Goal: Task Accomplishment & Management: Complete application form

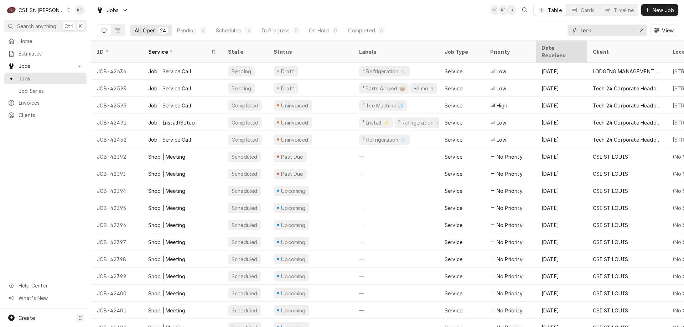
drag, startPoint x: 610, startPoint y: 33, endPoint x: 548, endPoint y: 47, distance: 64.2
click at [548, 47] on div "Jobs KC RP + 4 Table Cards Timeline New Job All Open 24 Pending 2 Scheduled 16 …" at bounding box center [387, 163] width 593 height 327
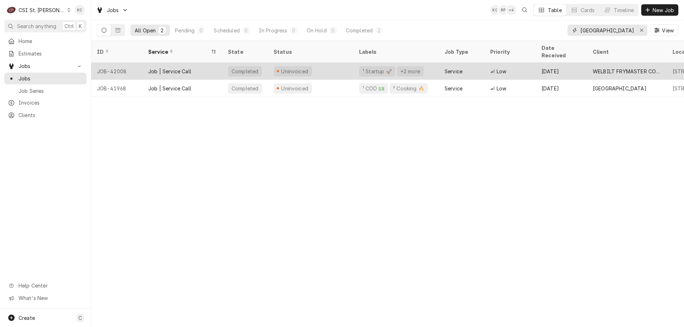
type input "[GEOGRAPHIC_DATA]"
click at [330, 69] on div "Uninvoiced" at bounding box center [311, 71] width 86 height 17
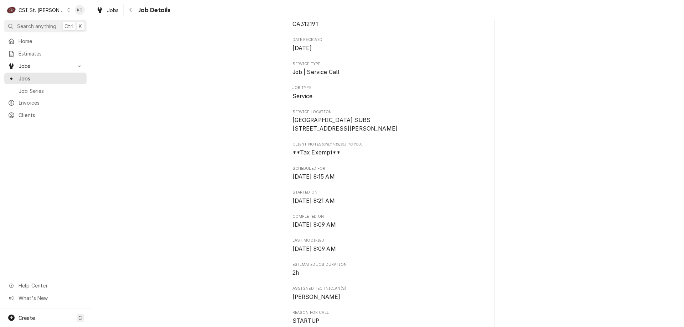
scroll to position [143, 0]
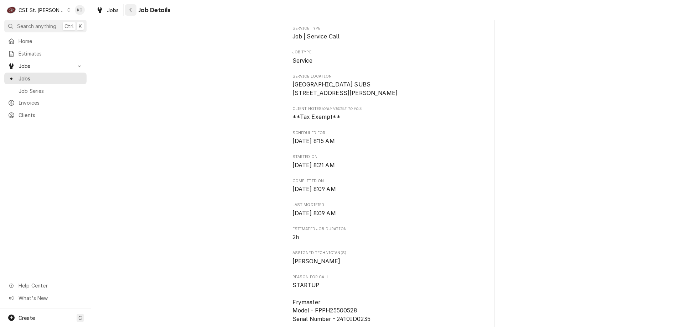
click at [136, 9] on button "Navigate back" at bounding box center [130, 9] width 11 height 11
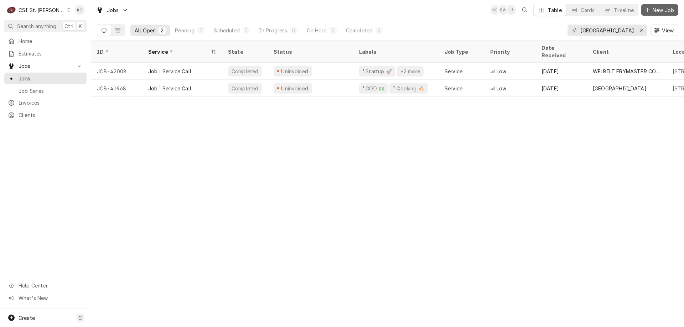
click at [663, 14] on button "New Job" at bounding box center [659, 9] width 37 height 11
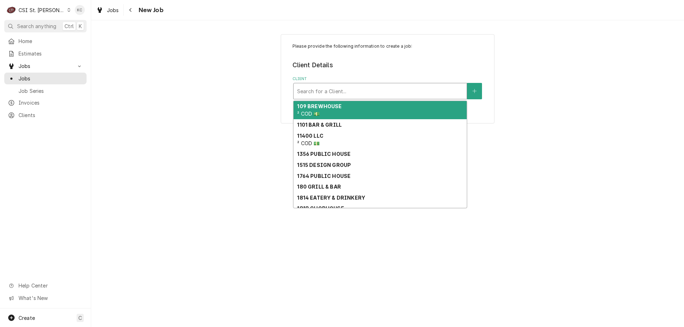
click at [394, 92] on div "Client" at bounding box center [380, 91] width 166 height 13
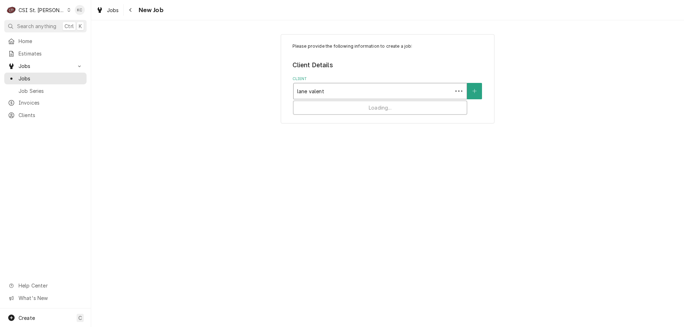
type input "lane valente"
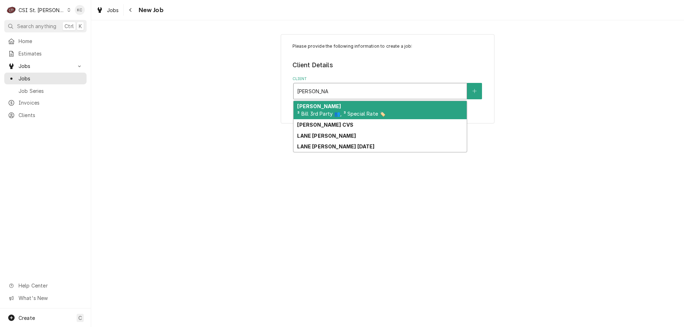
click at [350, 114] on span "³ Bill 3rd Party 👥, ³ Special Rate 🏷️" at bounding box center [341, 114] width 88 height 6
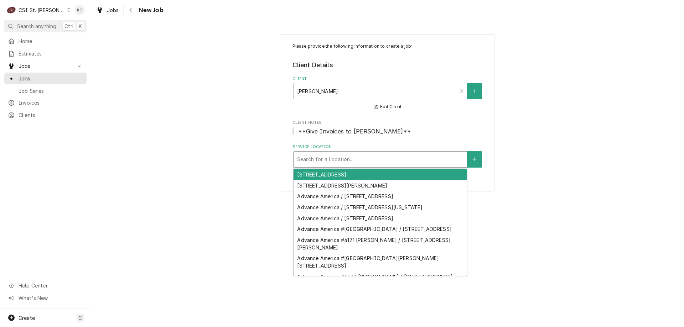
click at [340, 160] on div "Service Location" at bounding box center [380, 159] width 166 height 13
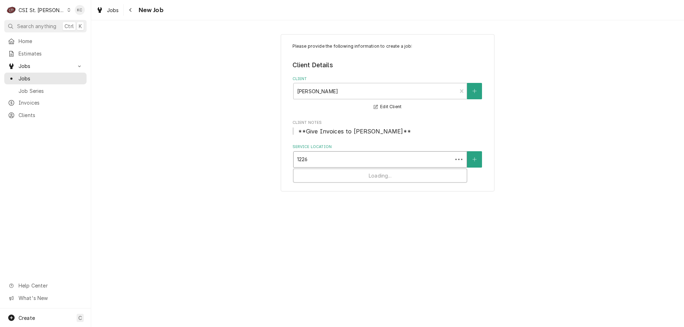
type input "12260"
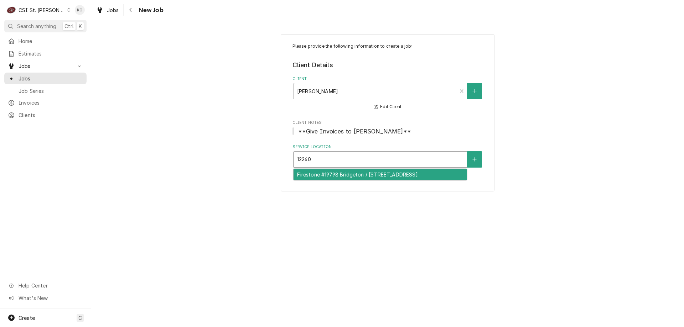
click at [416, 180] on div "Firestone #19798 Bridgeton / 12260 Natural Bridge Road, Bridgeton, MO 63044" at bounding box center [380, 174] width 173 height 11
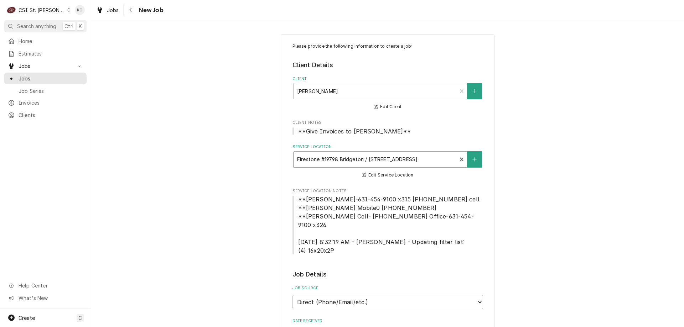
scroll to position [36, 0]
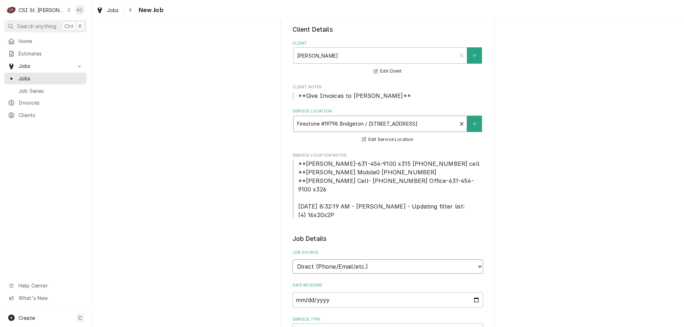
click at [355, 260] on select "Direct (Phone/Email/etc.) Service Channel Corrigo Ecotrak Other" at bounding box center [388, 267] width 191 height 14
select select "100"
click at [436, 293] on input "Job Source Name" at bounding box center [388, 301] width 191 height 16
click at [371, 260] on select "Direct (Phone/Email/etc.) Service Channel Corrigo Ecotrak Other" at bounding box center [388, 267] width 191 height 14
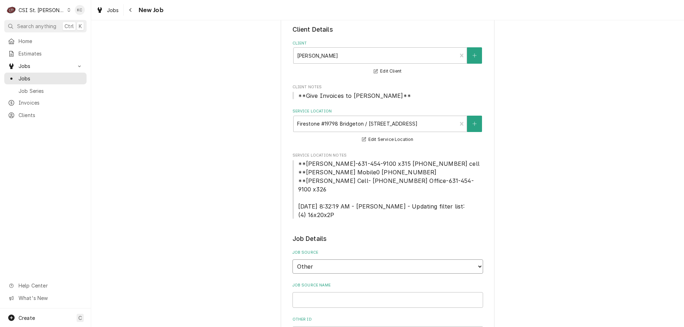
click at [293, 260] on select "Direct (Phone/Email/etc.) Service Channel Corrigo Ecotrak Other" at bounding box center [388, 267] width 191 height 14
click at [448, 293] on input "Job Source Name" at bounding box center [388, 301] width 191 height 16
type textarea "x"
type input "L"
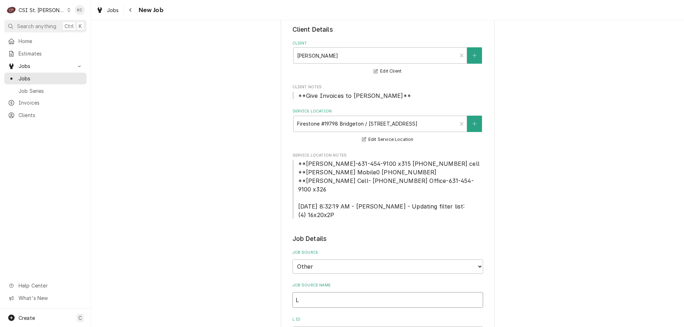
type textarea "x"
type input "La"
type textarea "x"
type input "Lan"
type textarea "x"
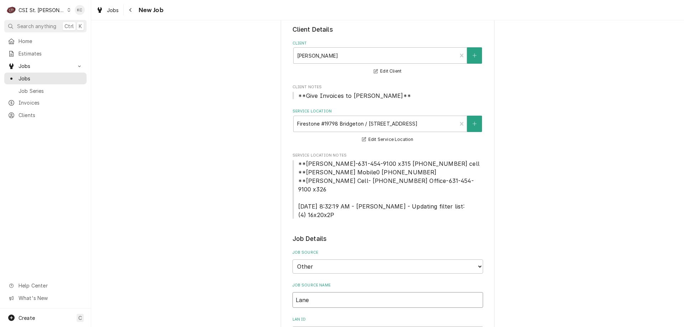
type input "Lane"
type textarea "x"
type input "Lane V"
type textarea "x"
type input "Lane Va"
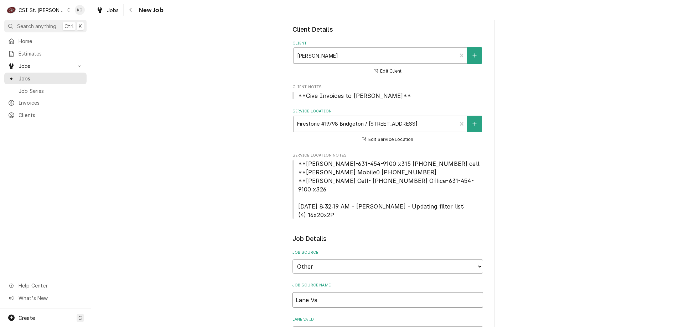
type textarea "x"
type input "Lane Val"
type textarea "x"
type input "Lane Vale"
type textarea "x"
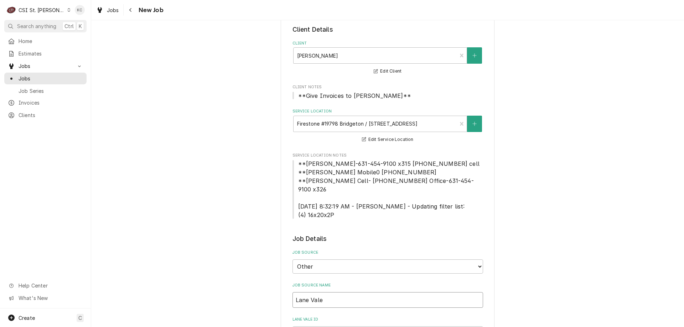
type input "Lane Valen"
type textarea "x"
type input "Lane Valent"
type textarea "x"
type input "Lane Valente"
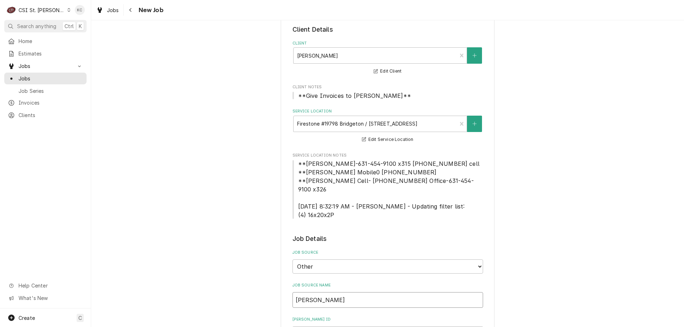
type textarea "x"
type input "Lane Valente"
type textarea "x"
type input "Lane Valente e"
type textarea "x"
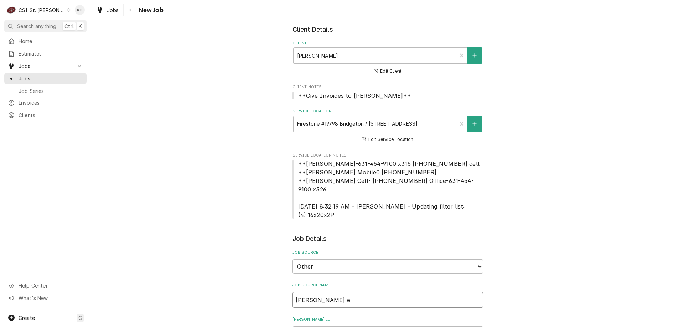
type input "Lane Valente em"
type textarea "x"
type input "Lane Valente ema"
type textarea "x"
type input "Lane Valente emai"
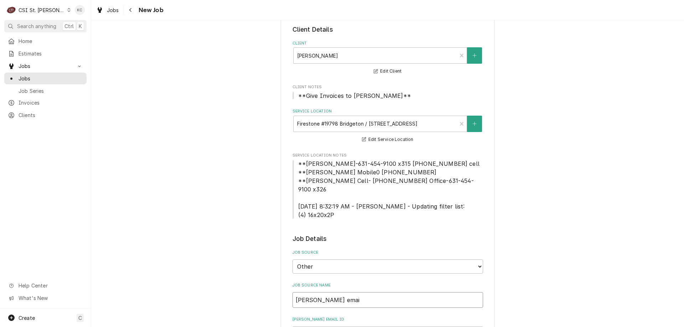
type textarea "x"
type input "Lane Valente email"
type textarea "x"
type input "Lane Valente email"
type textarea "x"
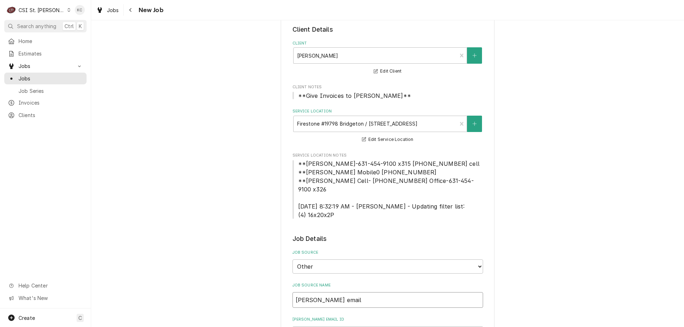
type input "Lane Valente email"
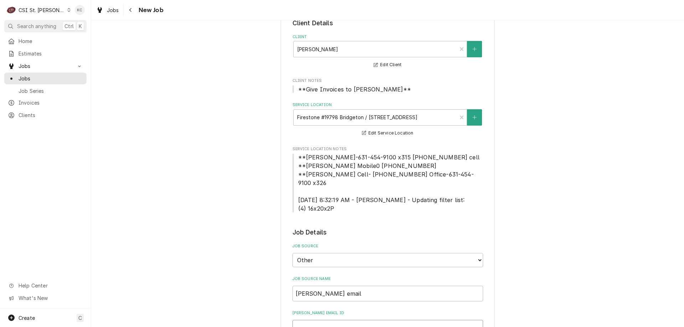
click at [359, 322] on input "Lane Valente email ID" at bounding box center [388, 328] width 191 height 16
click at [321, 320] on input "Lane Valente email ID" at bounding box center [388, 328] width 191 height 16
paste input "2367572"
type textarea "x"
type input "2367572"
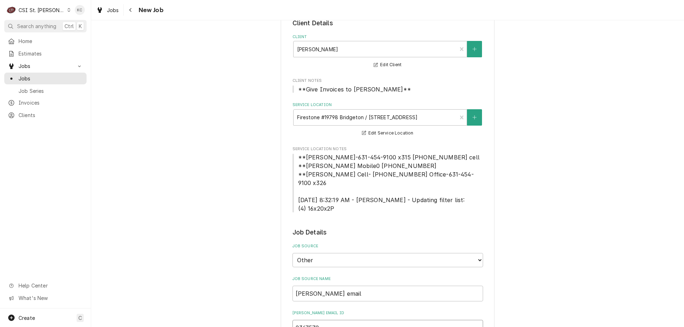
type textarea "x"
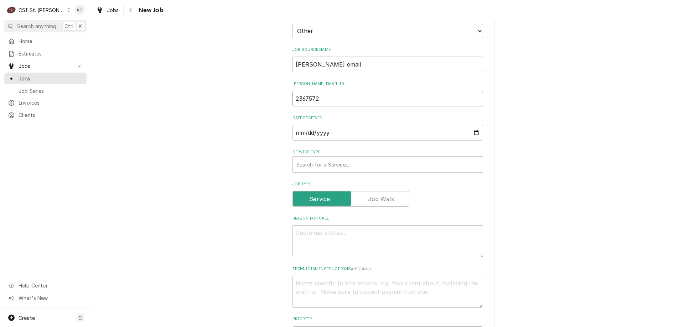
scroll to position [291, 0]
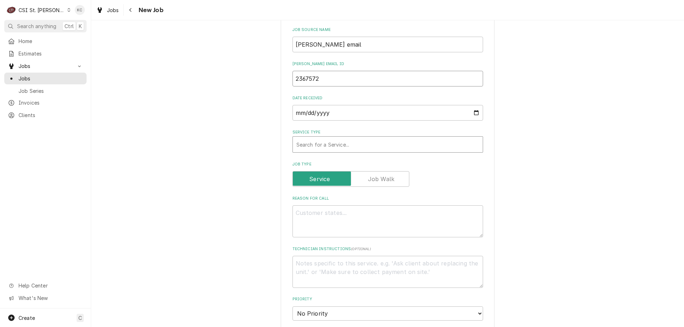
type input "2367572"
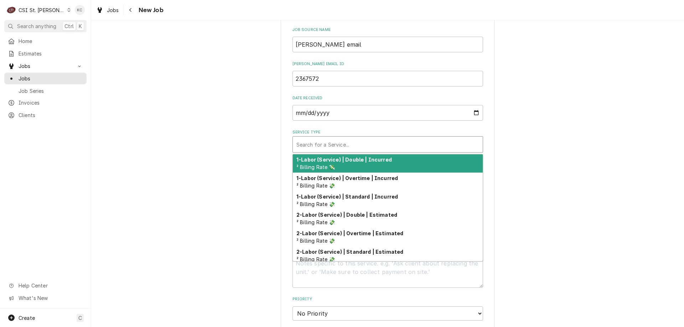
click at [380, 138] on div "Service Type" at bounding box center [387, 144] width 183 height 13
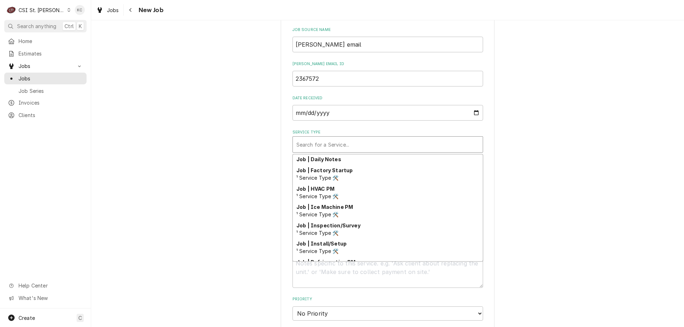
scroll to position [374, 0]
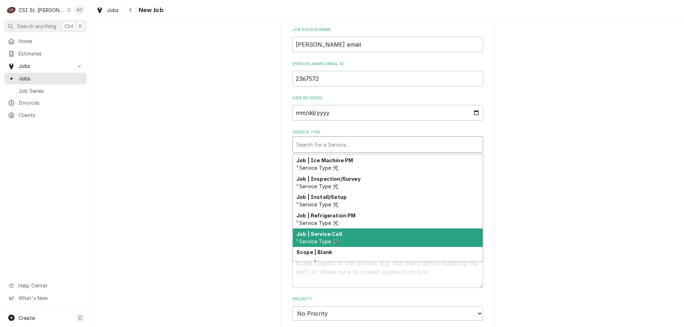
click at [356, 229] on div "Job | Service Call ¹ Service Type 🛠️" at bounding box center [388, 238] width 190 height 19
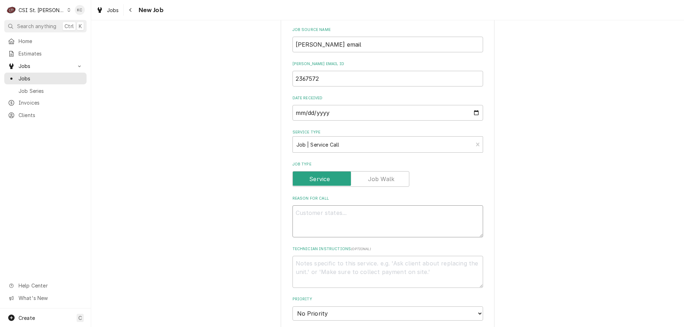
click at [359, 217] on textarea "Reason For Call" at bounding box center [388, 222] width 191 height 32
click at [374, 206] on textarea "Reason For Call" at bounding box center [388, 222] width 191 height 32
paste textarea "We need to have the A/C checked at Bridgeton, the a/c is not cooling and we are…"
type textarea "x"
type textarea "We need to have the A/C checked at Bridgeton, the a/c is not cooling and we are…"
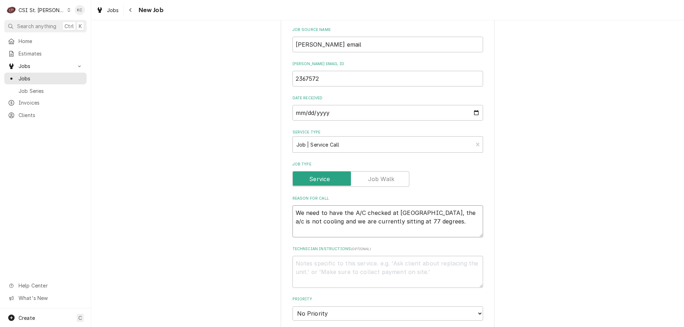
type textarea "x"
type textarea "We need to have the A/C checked at Bridgeton, the a/c is not cooling and we are…"
type textarea "x"
type textarea "We need to have the A/C checked at Bridgeton, the a/c is not cooling and we are…"
type textarea "x"
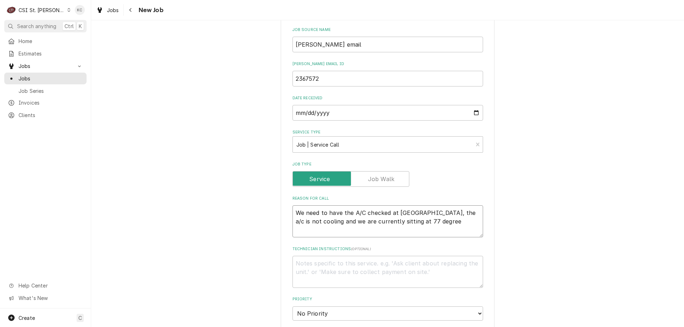
type textarea "We need to have the A/C checked at Bridgeton, the a/c is not cooling and we are…"
type textarea "x"
type textarea "We need to have the A/C checked at Bridgeton, the a/c is not cooling and we are…"
type textarea "x"
type textarea "N"
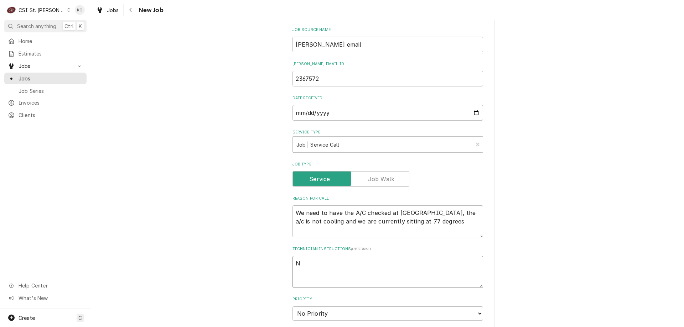
type textarea "x"
type textarea "NTE"
type textarea "x"
type textarea "NTE"
type textarea "x"
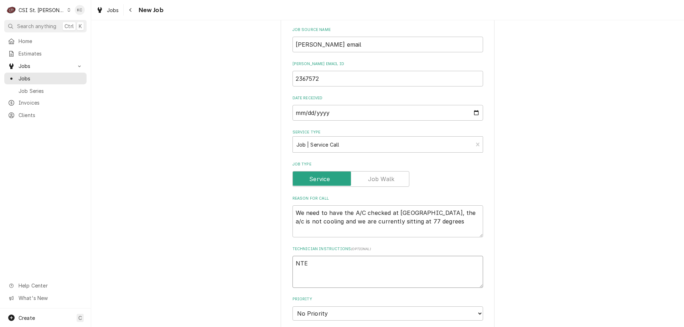
type textarea "NTE $"
type textarea "x"
type textarea "NTE $8"
type textarea "x"
type textarea "NTE $80"
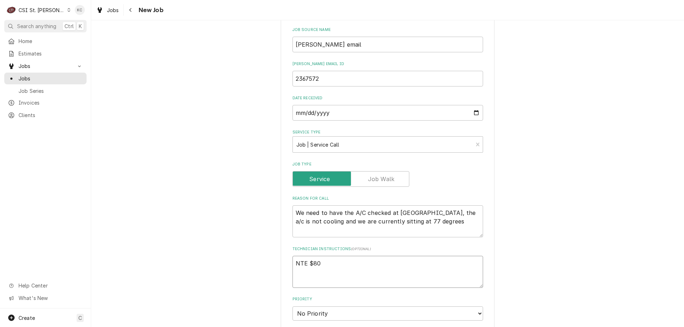
type textarea "x"
type textarea "NTE $800"
type textarea "x"
type textarea "NTE $800"
type textarea "x"
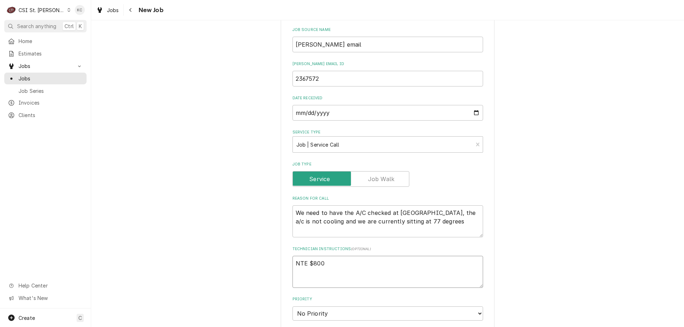
type textarea "NTE $800 T"
type textarea "x"
type textarea "NTE $800 TE"
type textarea "x"
type textarea "NTE $800 TEC"
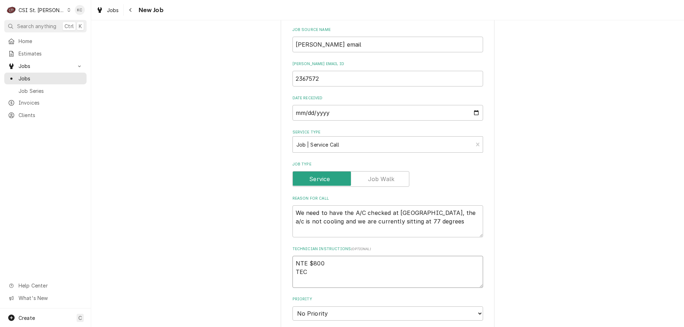
type textarea "x"
type textarea "NTE $800 TECH"
type textarea "x"
type textarea "NTE $800 TECH"
type textarea "x"
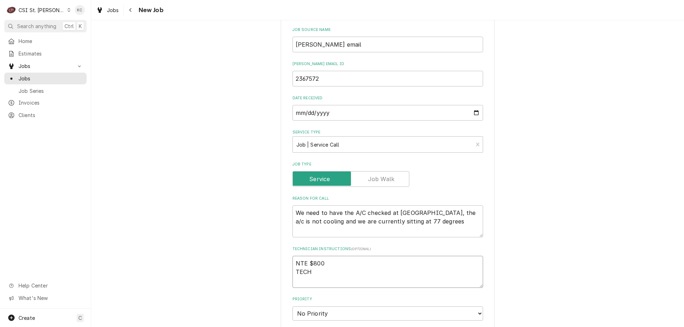
type textarea "NTE $800 TECH E"
type textarea "x"
type textarea "NTE $800 TECH E"
type textarea "x"
type textarea "NTE $800 TECH E"
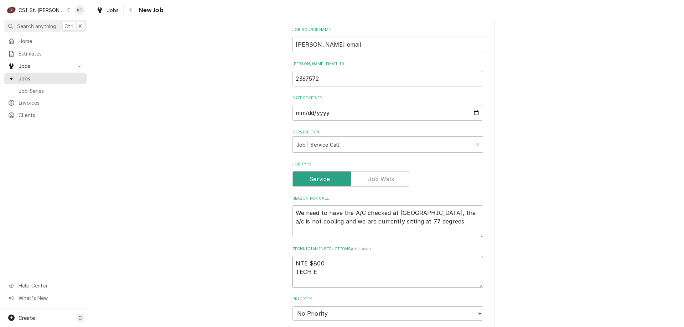
type textarea "x"
type textarea "NTE $800 TECH E="
type textarea "x"
type textarea "NTE $800 TECH E"
type textarea "x"
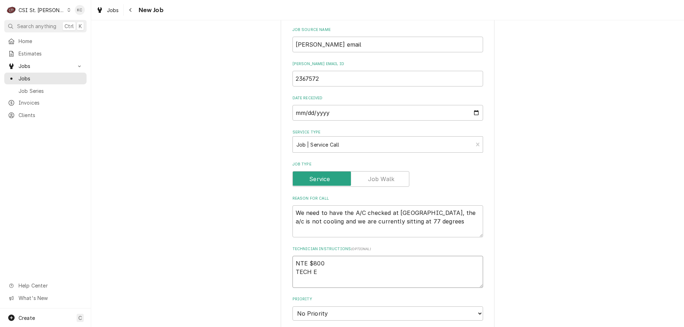
type textarea "NTE $800 TECH"
type textarea "x"
type textarea "NTE $800 TECH C"
type textarea "x"
type textarea "NTE $800 TECH CH"
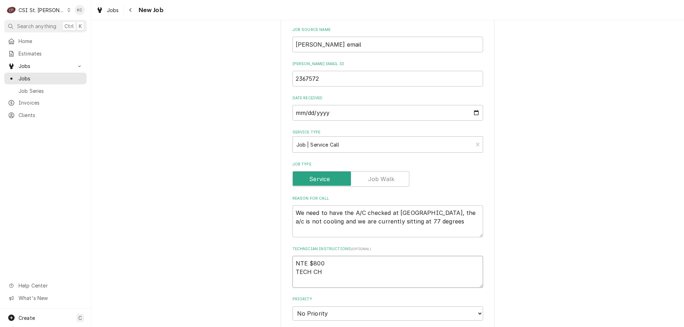
type textarea "x"
type textarea "NTE $800 TECH CHE"
type textarea "x"
type textarea "NTE $800 TECH CHEC"
type textarea "x"
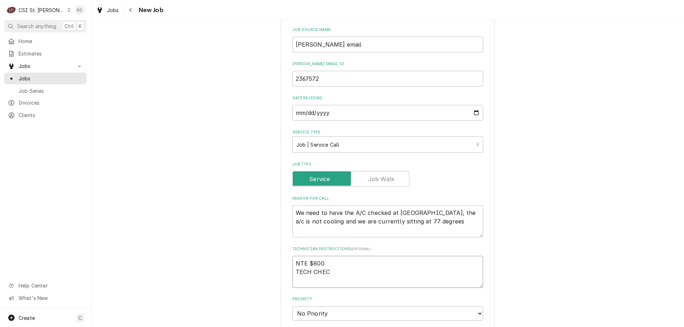
type textarea "NTE $800 TECH CHECK"
type textarea "x"
type textarea "NTE $800 TECH CHECK"
type textarea "x"
type textarea "NTE $800 TECH CHECK IN"
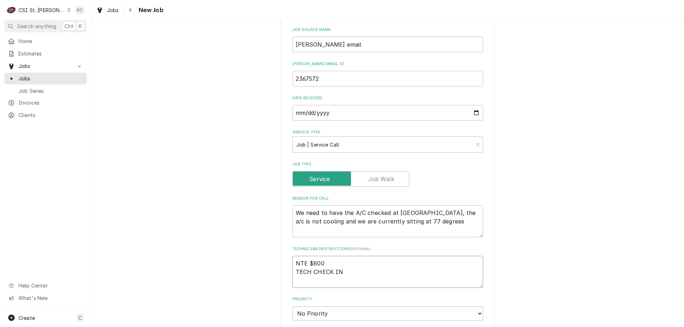
type textarea "x"
type textarea "NTE $800 TECH CHECK IN"
type textarea "x"
type textarea "NTE $800 TECH CHECK IN"
type textarea "x"
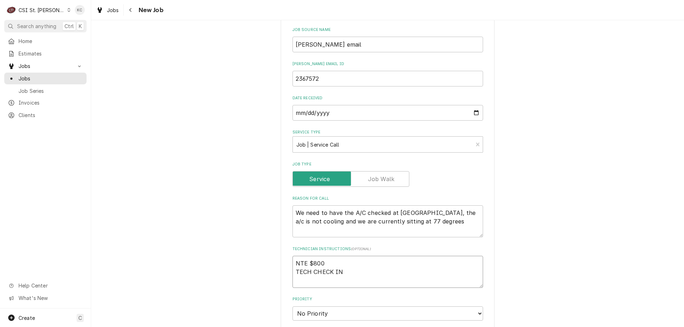
type textarea "NTE $800 TECH CHECK IN/"
type textarea "x"
type textarea "NTE $800 TECH CHECK IN/O"
type textarea "x"
type textarea "NTE $800 TECH CHECK IN/OU"
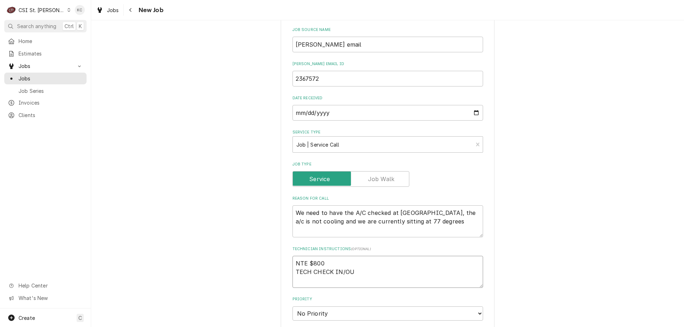
type textarea "x"
type textarea "NTE $800 TECH CHECK IN/OUT"
type textarea "x"
type textarea "NTE $800 TECH CHECK IN/OUT"
type textarea "x"
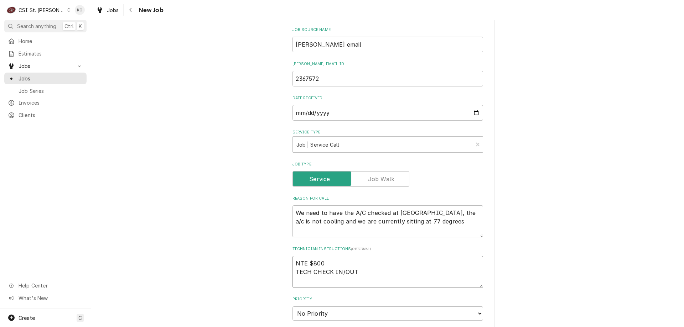
type textarea "NTE $800 TECH CHECK IN/OUT 6"
type textarea "x"
type textarea "NTE $800 TECH CHECK IN/OUT 63"
type textarea "x"
type textarea "NTE $800 TECH CHECK IN/OUT 631"
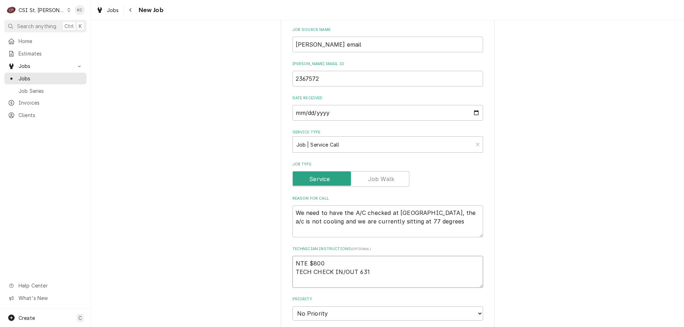
type textarea "x"
type textarea "NTE $800 TECH CHECK IN/OUT 631"
type textarea "x"
type textarea "NTE $800 TECH CHECK IN/OUT 631 4"
type textarea "x"
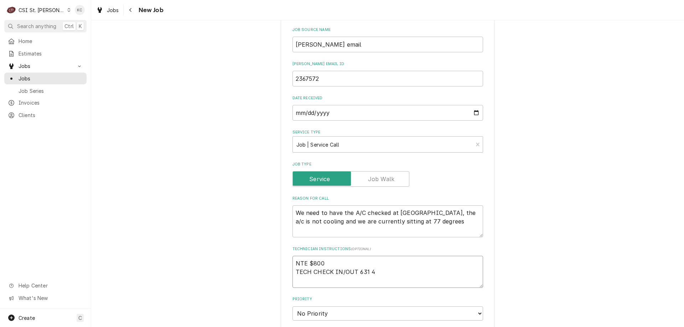
type textarea "NTE $800 TECH CHECK IN/OUT 631 45"
type textarea "x"
type textarea "NTE $800 TECH CHECK IN/OUT 631 454"
type textarea "x"
type textarea "NTE $800 TECH CHECK IN/OUT 631 454-"
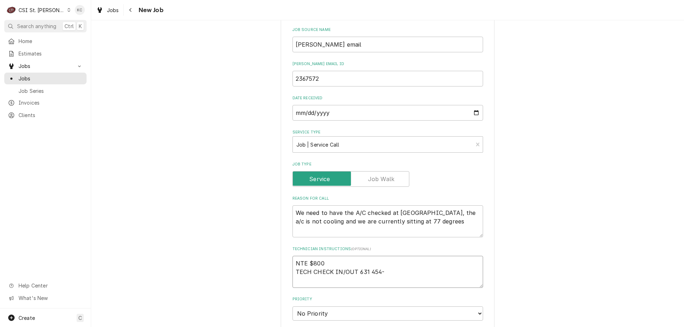
type textarea "x"
type textarea "NTE $800 TECH CHECK IN/OUT 631 454-9"
type textarea "x"
type textarea "NTE $800 TECH CHECK IN/OUT 631 454-91"
type textarea "x"
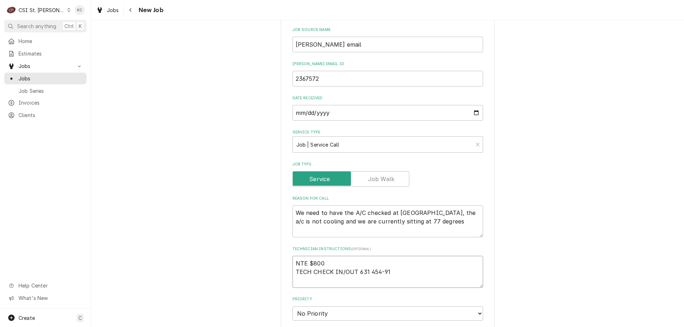
type textarea "NTE $800 TECH CHECK IN/OUT 631 454-910"
type textarea "x"
type textarea "NTE $800 TECH CHECK IN/OUT 631 454-9100"
type textarea "x"
type textarea "NTE $800 TECH CHECK IN/OUT 631 454-9100"
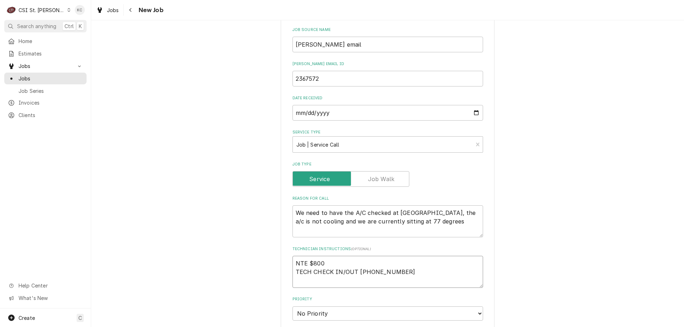
type textarea "x"
type textarea "NTE $800 TECH CHECK IN/OUT 631 454-9100 X"
type textarea "x"
type textarea "NTE $800 TECH CHECK IN/OUT 631 454-9100 X O"
type textarea "x"
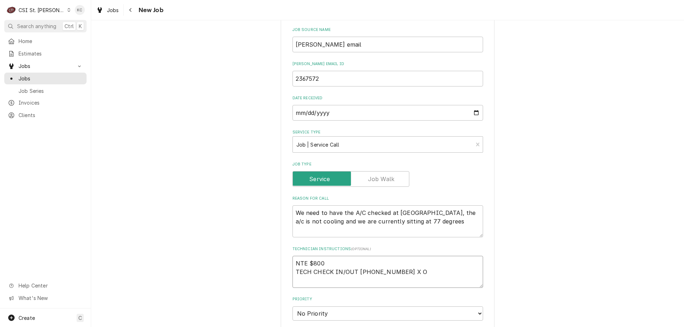
type textarea "NTE $800 TECH CHECK IN/OUT 631 454-9100 X O"
type textarea "x"
type textarea "NTE $800 TECH CHECK IN/OUT 631 454-9100 X O ("
type textarea "x"
type textarea "NTE $800 TECH CHECK IN/OUT 631 454-9100 X O (Z"
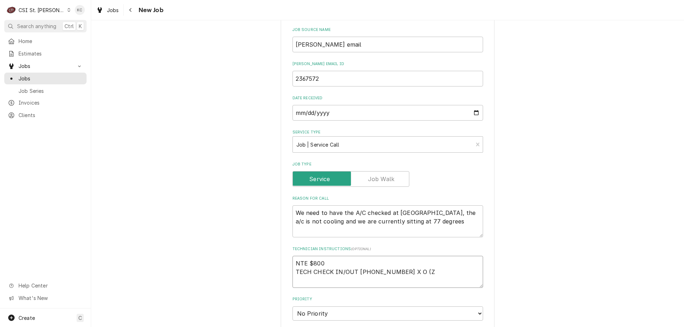
type textarea "x"
type textarea "NTE $800 TECH CHECK IN/OUT 631 454-9100 X O (ZE"
type textarea "x"
type textarea "NTE $800 TECH CHECK IN/OUT 631 454-9100 X O (ZER"
type textarea "x"
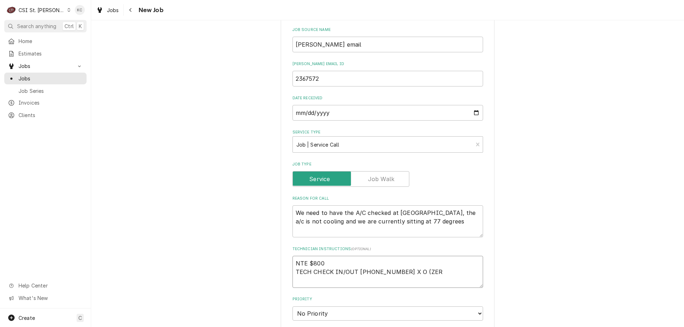
type textarea "NTE $800 TECH CHECK IN/OUT 631 454-9100 X O (ZERO"
type textarea "x"
type textarea "NTE $800 TECH CHECK IN/OUT 631 454-9100 X O (ZERO)"
type textarea "x"
type textarea "NTE $800 TECH CHECK IN/OUT 631 454-9100 X O (ZERO)"
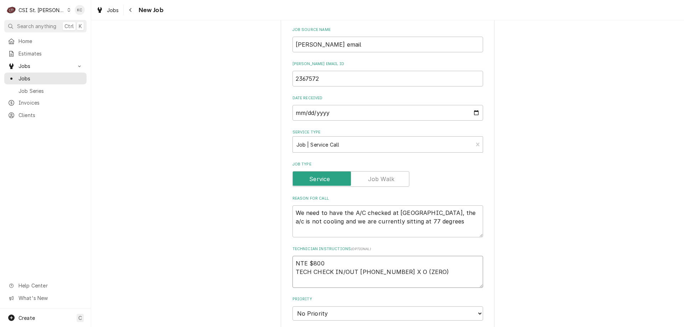
type textarea "x"
type textarea "NTE $800 TECH CHECK IN/OUT 631 454-9100 X O (ZERO)"
click at [465, 262] on textarea "NTE $800 TECH CHECK IN/OUT 631 454-9100 X O (ZERO)" at bounding box center [388, 272] width 191 height 32
paste textarea "***BEFORE AND AFTER PICTURES ARE REQUIRED IN ORDER FOR YOUR INVOICE TO BE PAID*…"
type textarea "x"
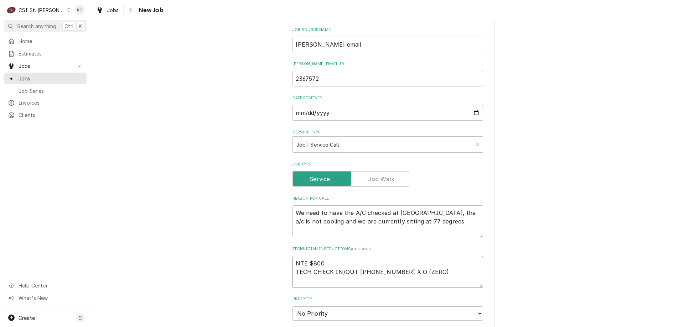
type textarea "NTE $800 TECH CHECK IN/OUT 631 454-9100 X O (ZERO) ***BEFORE AND AFTER PICTURES…"
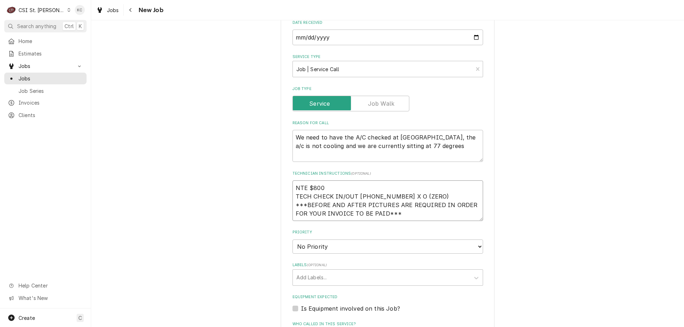
scroll to position [363, 0]
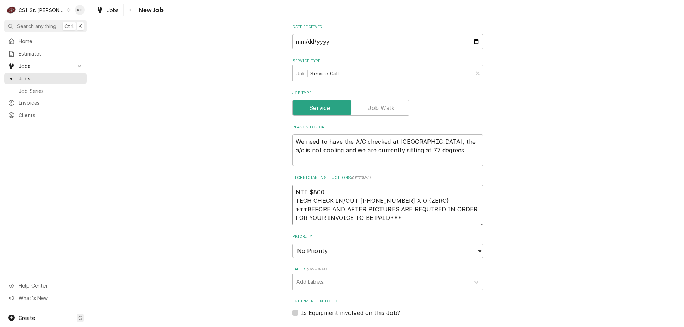
click at [293, 185] on textarea "NTE $800 TECH CHECK IN/OUT 631 454-9100 X O (ZERO) ***BEFORE AND AFTER PICTURES…" at bounding box center [388, 205] width 191 height 41
type textarea "x"
type textarea "NTE $800 TECH CHECK IN/OUT 631 454-9100 X O (ZERO) ***BEFORE AND AFTER PICTURES…"
type textarea "x"
type textarea "NTE $800 TECH CHECK IN/OUT 631 454-9100 X O (ZERO) ***BEFORE AND AFTER PICTURES…"
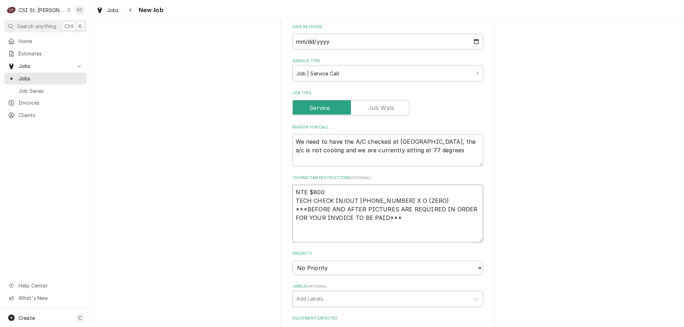
type textarea "x"
type textarea "E NTE $800 TECH CHECK IN/OUT 631 454-9100 X O (ZERO) ***BEFORE AND AFTER PICTUR…"
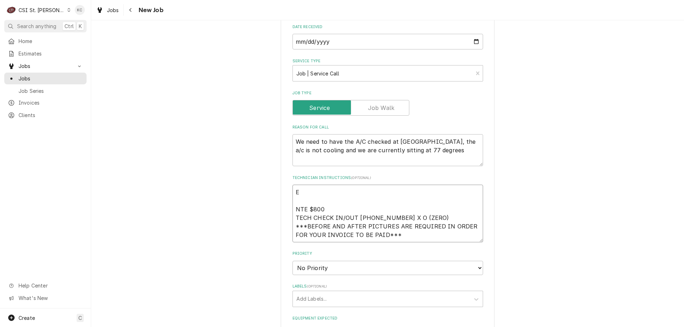
type textarea "x"
type textarea "EM NTE $800 TECH CHECK IN/OUT 631 454-9100 X O (ZERO) ***BEFORE AND AFTER PICTU…"
type textarea "x"
type textarea "EME NTE $800 TECH CHECK IN/OUT 631 454-9100 X O (ZERO) ***BEFORE AND AFTER PICT…"
type textarea "x"
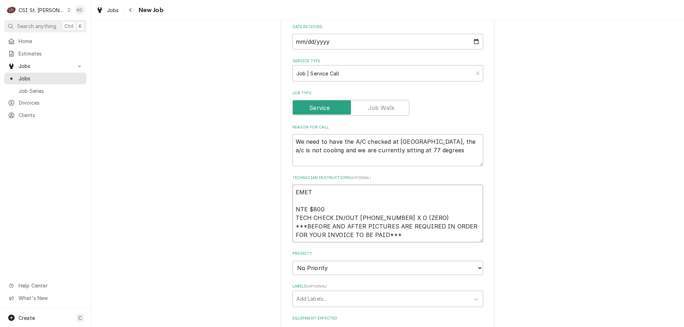
type textarea "EME NTE $800 TECH CHECK IN/OUT 631 454-9100 X O (ZERO) ***BEFORE AND AFTER PICT…"
type textarea "x"
type textarea "EME=R NTE $800 TECH CHECK IN/OUT 631 454-9100 X O (ZERO) ***BEFORE AND AFTER PI…"
type textarea "x"
type textarea "EME= NTE $800 TECH CHECK IN/OUT 631 454-9100 X O (ZERO) ***BEFORE AND AFTER PIC…"
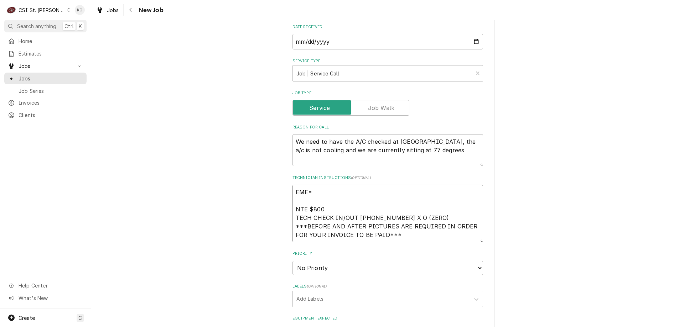
type textarea "x"
type textarea "EME NTE $800 TECH CHECK IN/OUT 631 454-9100 X O (ZERO) ***BEFORE AND AFTER PICT…"
type textarea "x"
type textarea "EMER NTE $800 TECH CHECK IN/OUT 631 454-9100 X O (ZERO) ***BEFORE AND AFTER PIC…"
type textarea "x"
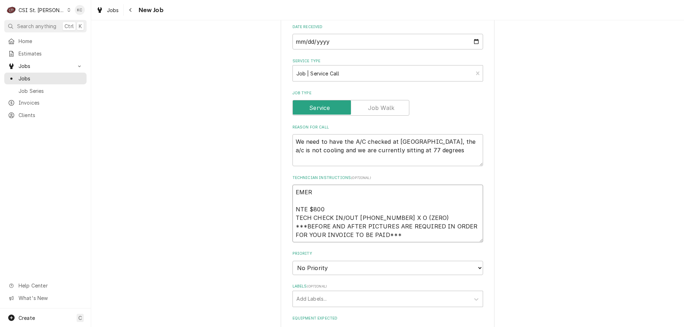
type textarea "EMERG NTE $800 TECH CHECK IN/OUT 631 454-9100 X O (ZERO) ***BEFORE AND AFTER PI…"
type textarea "x"
type textarea "EMERGE NTE $800 TECH CHECK IN/OUT 631 454-9100 X O (ZERO) ***BEFORE AND AFTER P…"
type textarea "x"
type textarea "EMERGEN NTE $800 TECH CHECK IN/OUT 631 454-9100 X O (ZERO) ***BEFORE AND AFTER …"
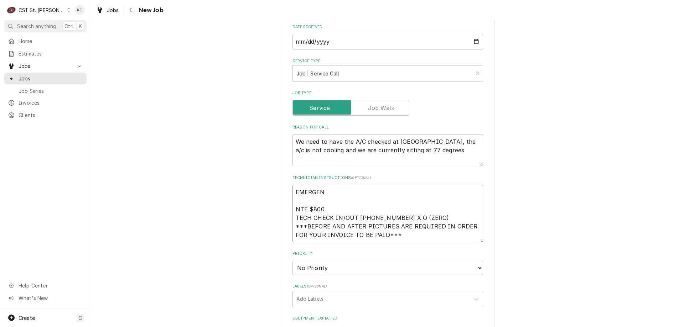
type textarea "x"
click at [295, 185] on textarea "EMERGENCY SERVICE CALL NTE $800 TECH CHECK IN/OUT 631 454-9100 X O (ZERO) ***BE…" at bounding box center [388, 214] width 191 height 58
click at [293, 185] on textarea "EMERGENCY SERVICE CALL NTE $800 TECH CHECK IN/OUT 631 454-9100 X O (ZERO) ***BE…" at bounding box center [388, 214] width 191 height 58
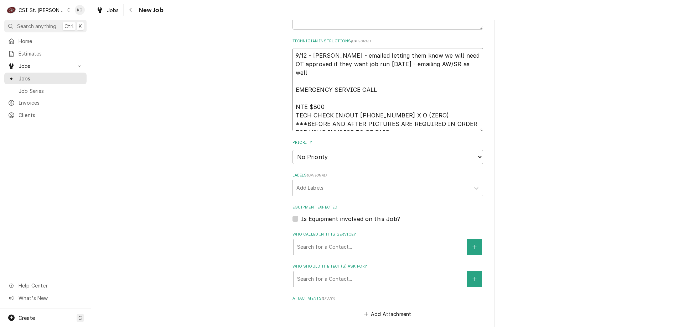
scroll to position [505, 0]
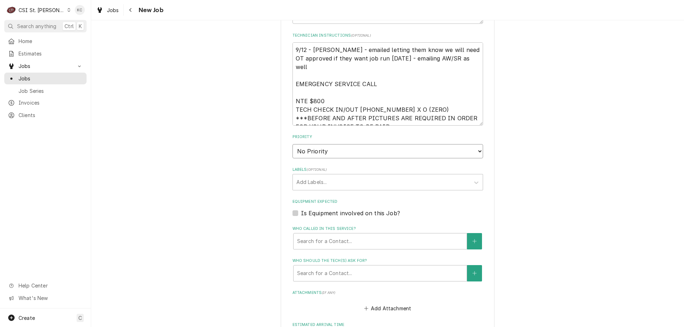
click at [333, 144] on select "No Priority Urgent High Medium Low" at bounding box center [388, 151] width 191 height 14
click at [293, 144] on select "No Priority Urgent High Medium Low" at bounding box center [388, 151] width 191 height 14
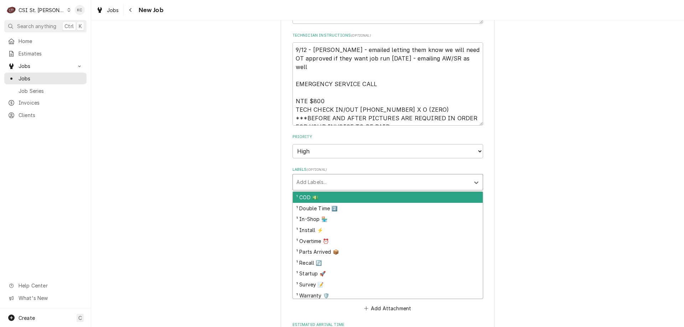
click at [320, 176] on div "Labels" at bounding box center [381, 182] width 170 height 13
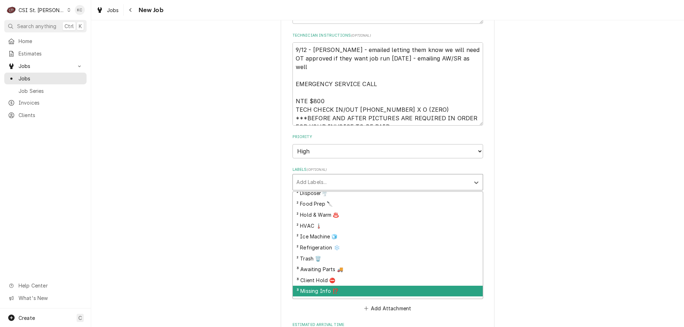
scroll to position [138, 0]
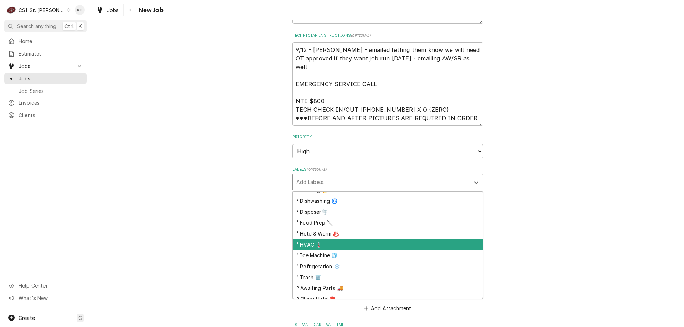
click at [335, 239] on div "² HVAC 🌡️" at bounding box center [388, 244] width 190 height 11
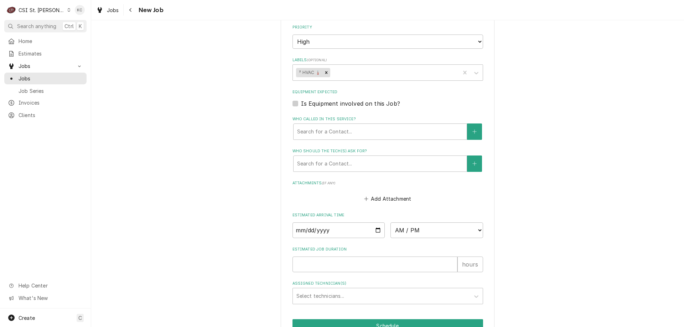
scroll to position [645, 0]
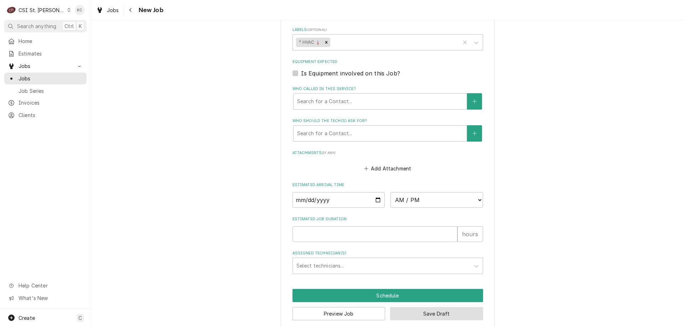
click at [425, 307] on button "Save Draft" at bounding box center [436, 313] width 93 height 13
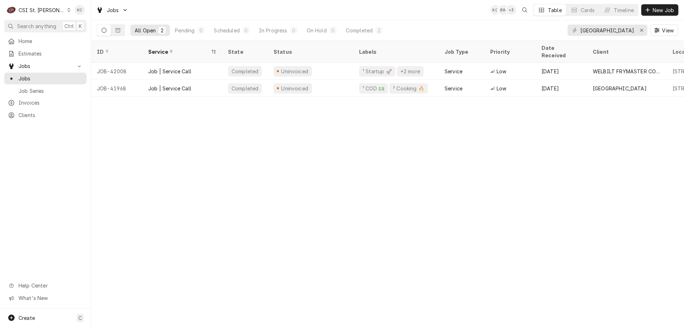
click at [602, 189] on div "ID Service State Status Labels Job Type Priority Date Received Client Location …" at bounding box center [387, 184] width 593 height 287
